Goal: Transaction & Acquisition: Book appointment/travel/reservation

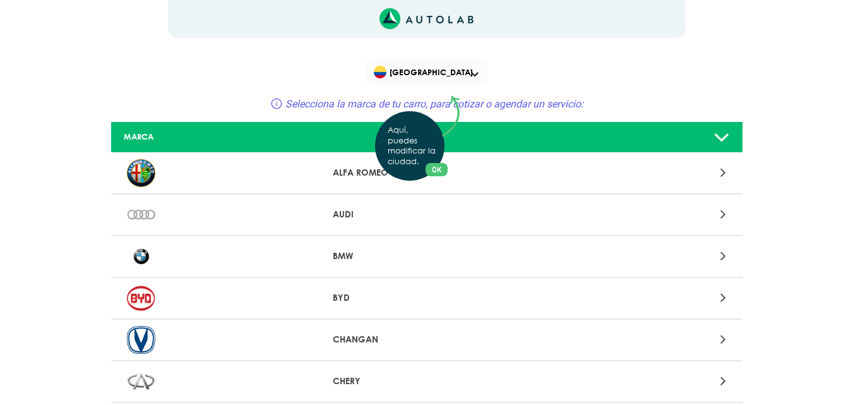
click at [472, 72] on div "Aquí, puedes modificar la ciudad. OK .aex,.bex{fill:none!important;stroke:#50c4…" at bounding box center [426, 202] width 853 height 405
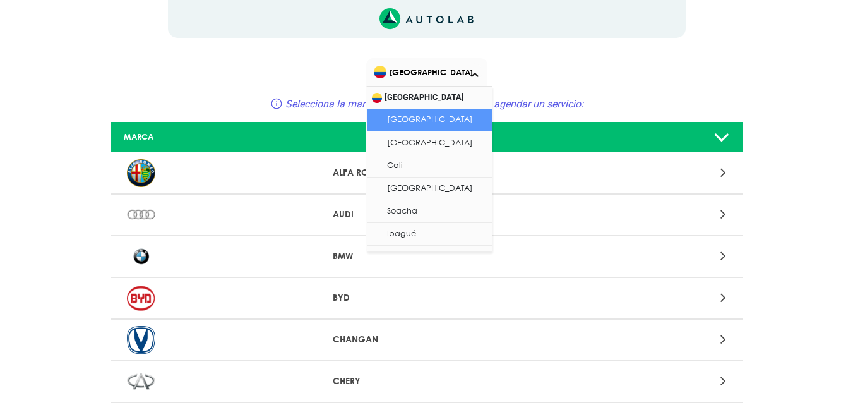
click at [475, 74] on span at bounding box center [475, 74] width 8 height 5
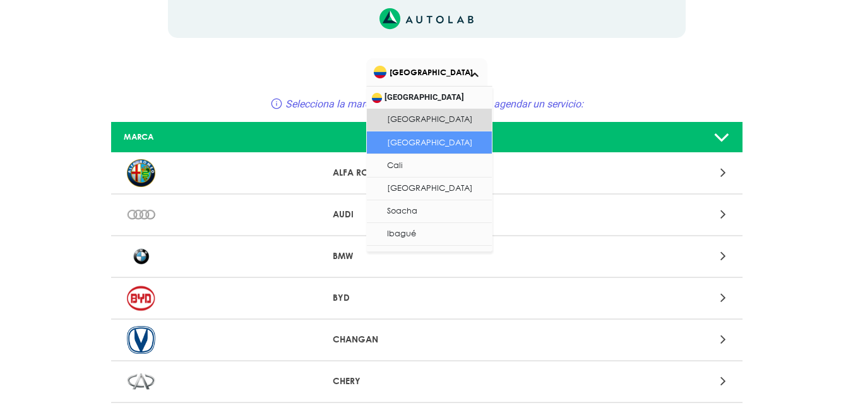
click at [444, 139] on li "[GEOGRAPHIC_DATA]" at bounding box center [429, 142] width 125 height 23
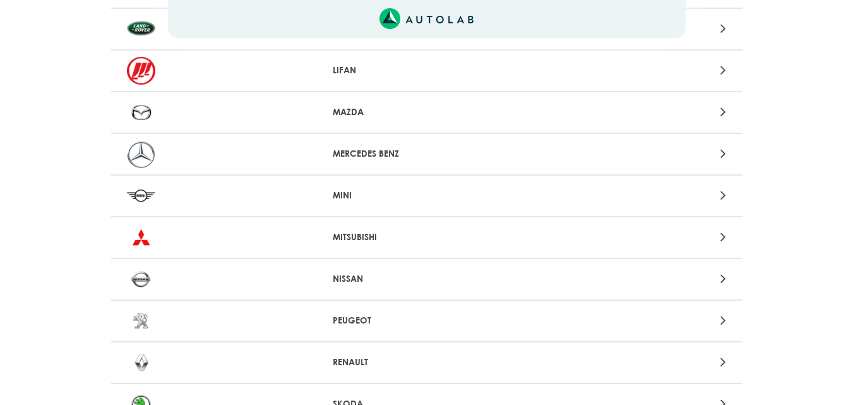
scroll to position [947, 0]
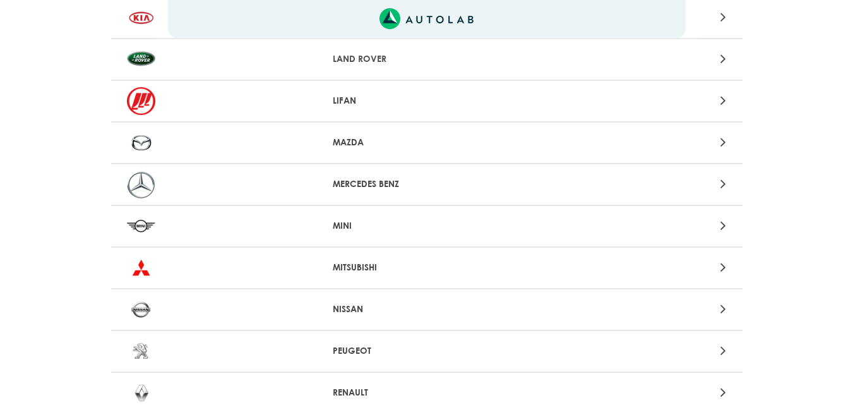
click at [356, 140] on p "MAZDA" at bounding box center [427, 142] width 188 height 13
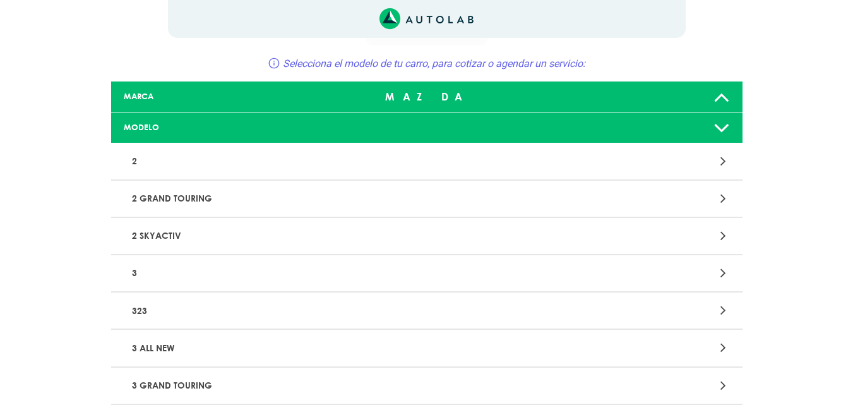
scroll to position [63, 0]
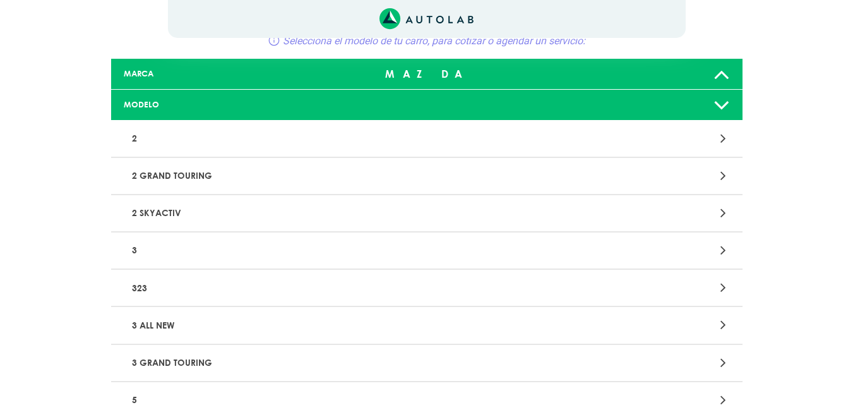
click at [147, 325] on p "3 ALL NEW" at bounding box center [323, 324] width 393 height 23
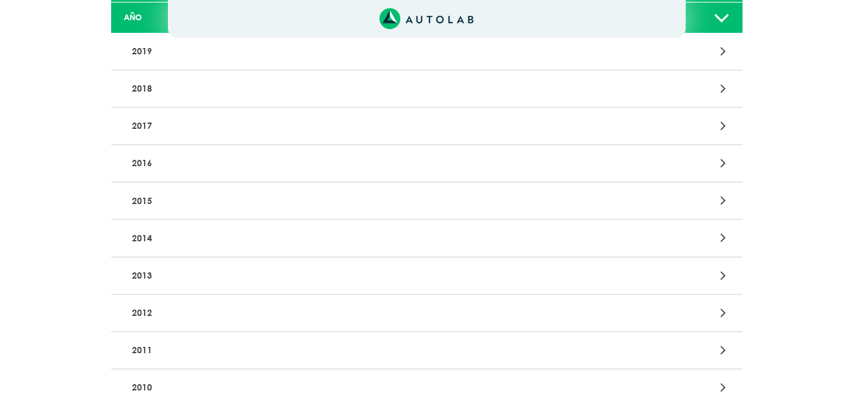
scroll to position [253, 0]
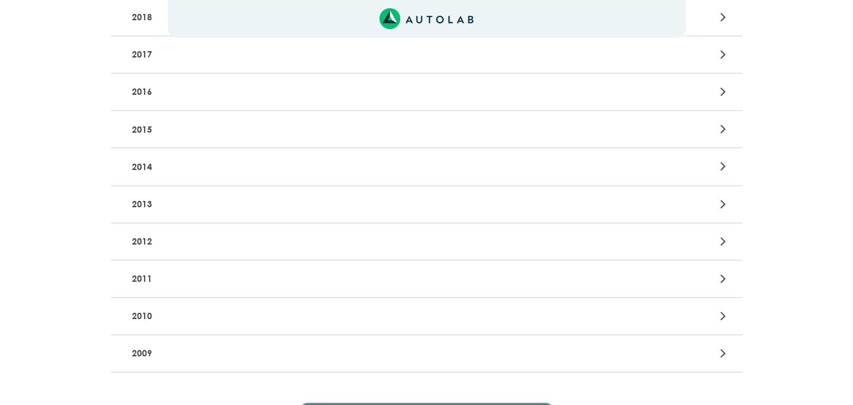
click at [143, 239] on p "2012" at bounding box center [323, 241] width 393 height 23
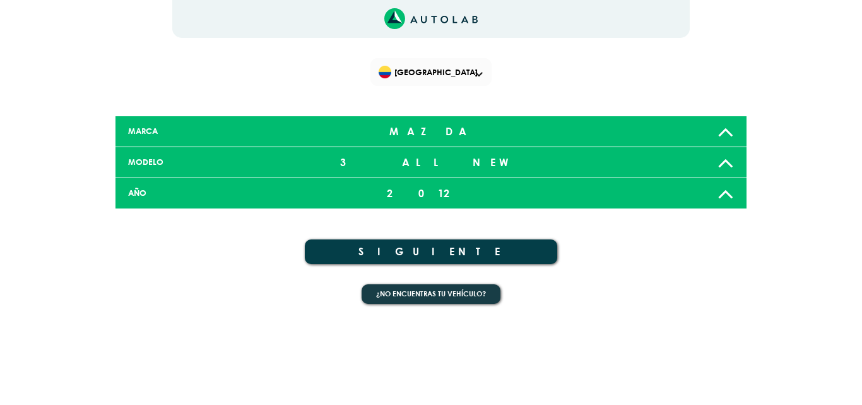
click at [454, 254] on button "SIGUIENTE" at bounding box center [431, 251] width 253 height 25
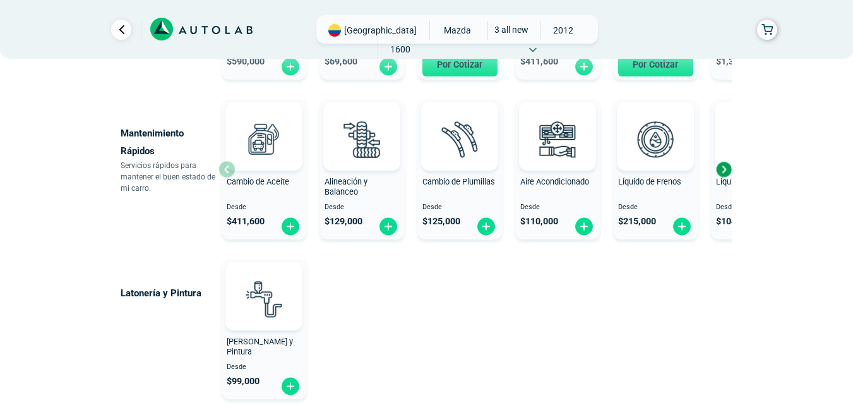
scroll to position [858, 0]
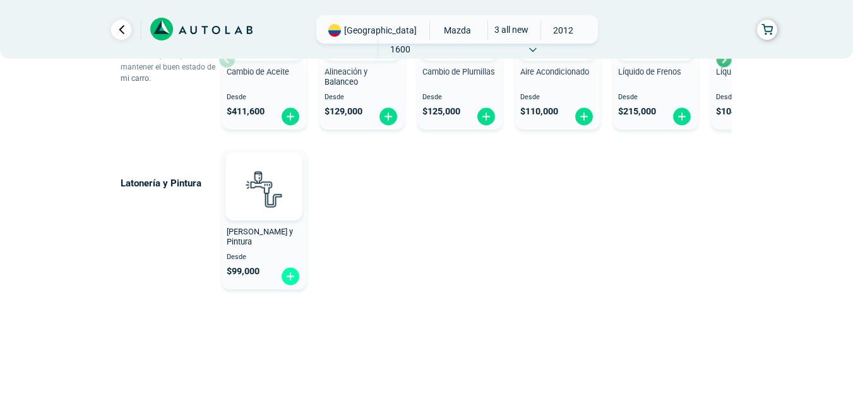
click at [290, 275] on img at bounding box center [290, 276] width 20 height 20
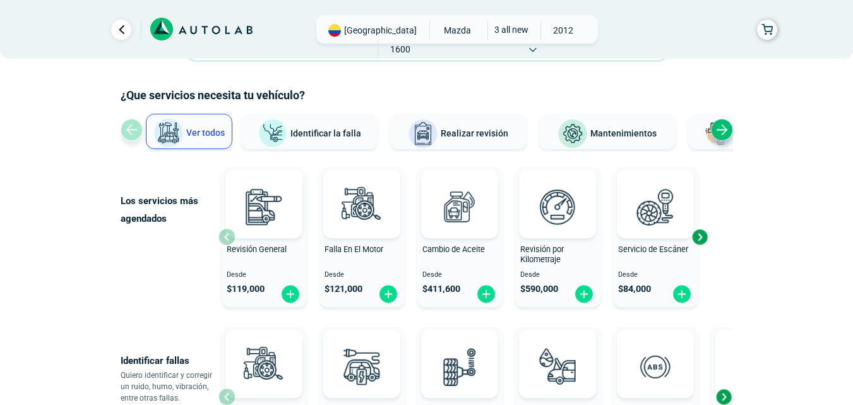
scroll to position [37, 0]
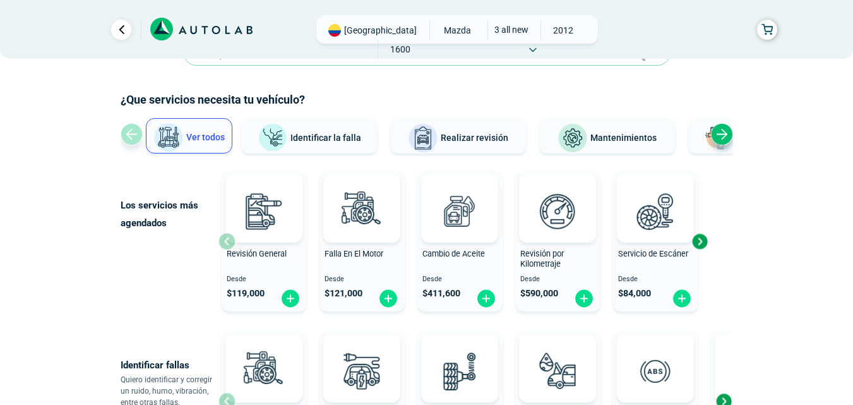
click at [312, 136] on span "Identificar la falla" at bounding box center [325, 137] width 71 height 10
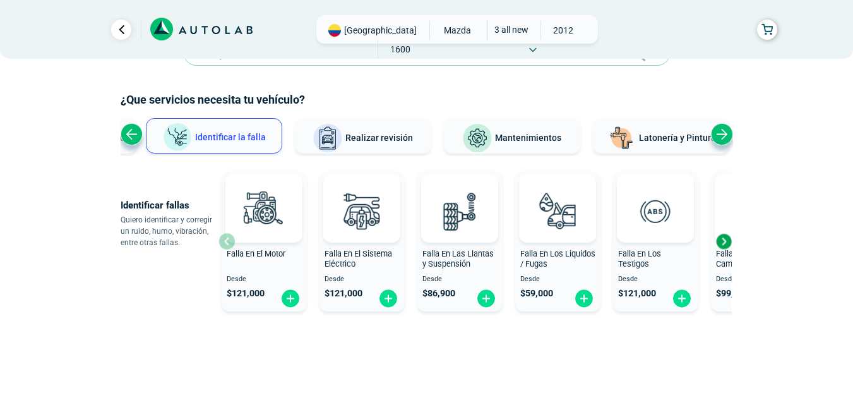
click at [403, 139] on span "Realizar revisión" at bounding box center [379, 138] width 68 height 10
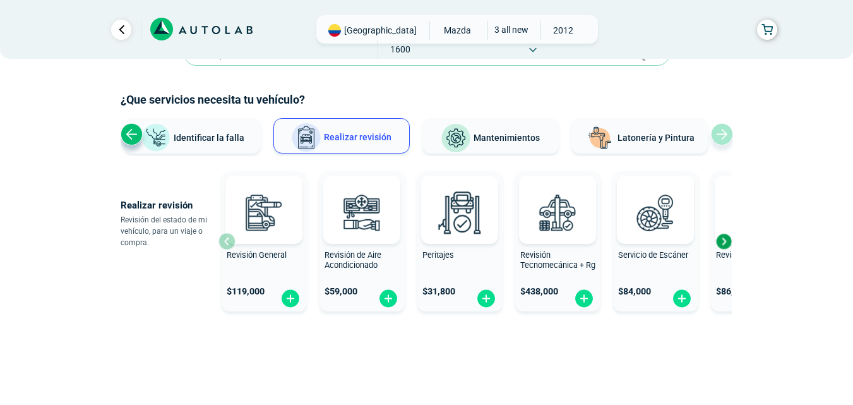
click at [509, 136] on span "Mantenimientos" at bounding box center [507, 138] width 66 height 10
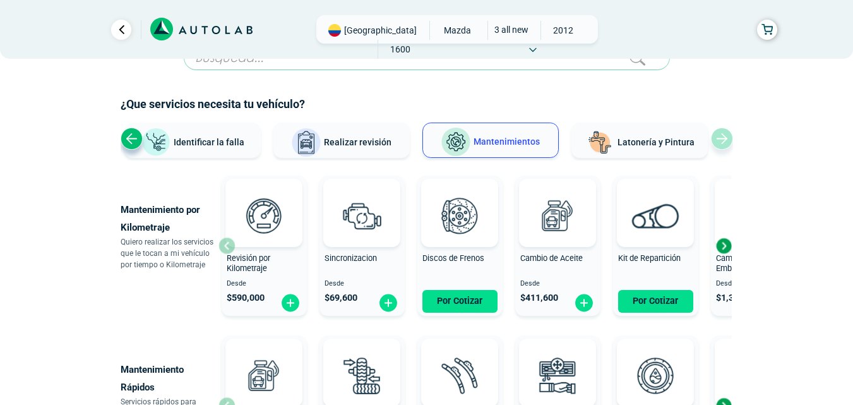
scroll to position [0, 0]
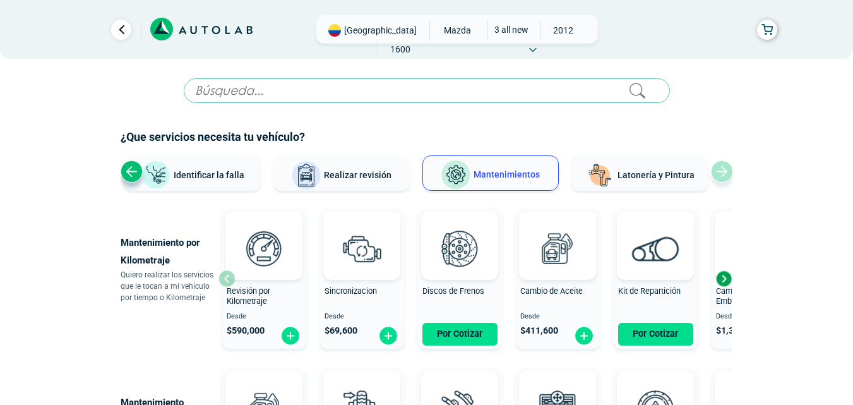
click at [630, 179] on span "Latonería y Pintura" at bounding box center [655, 175] width 77 height 10
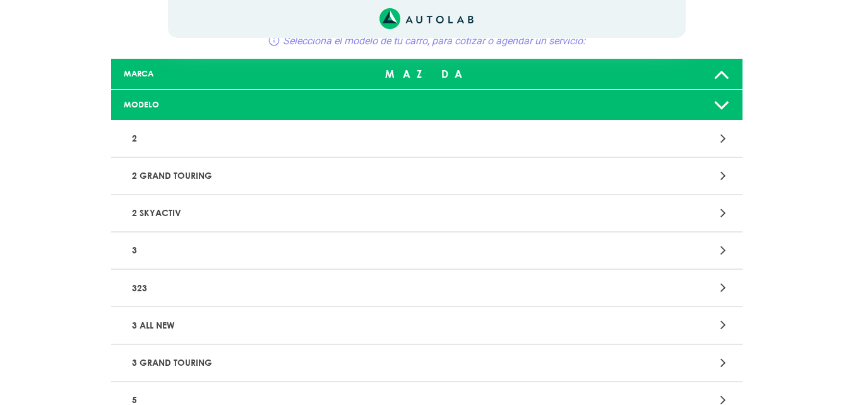
scroll to position [1364, 0]
